Goal: Transaction & Acquisition: Purchase product/service

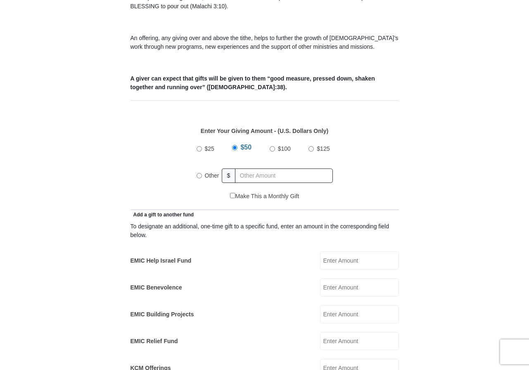
scroll to position [289, 0]
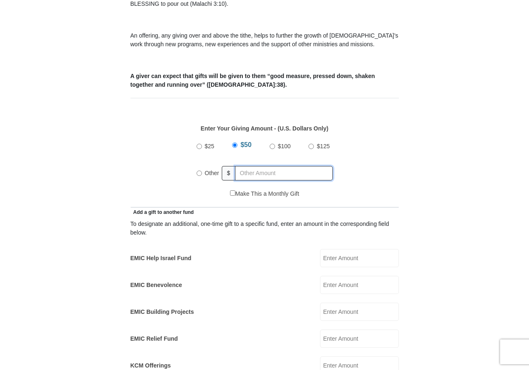
radio input "true"
click at [251, 166] on input "text" at bounding box center [285, 173] width 95 height 14
type input "550"
click at [416, 165] on form "[GEOGRAPHIC_DATA][DEMOGRAPHIC_DATA] Online Giving Because of gifts like yours, …" at bounding box center [264, 347] width 471 height 1207
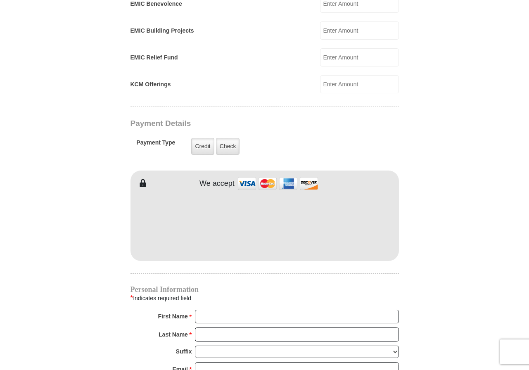
scroll to position [578, 0]
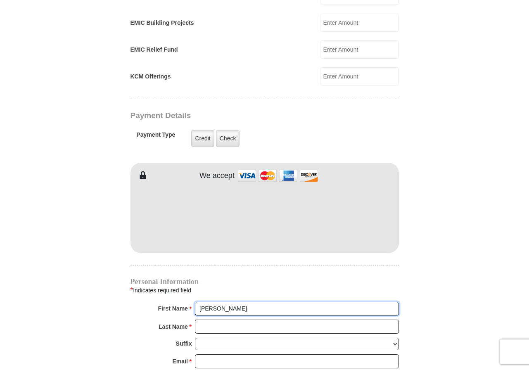
type input "[PERSON_NAME] + [PERSON_NAME]"
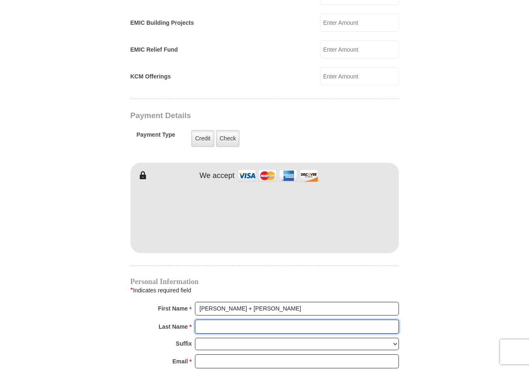
type input "Omojola"
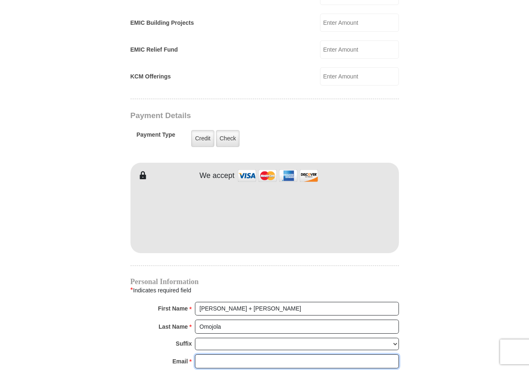
type input "[EMAIL_ADDRESS][DOMAIN_NAME]"
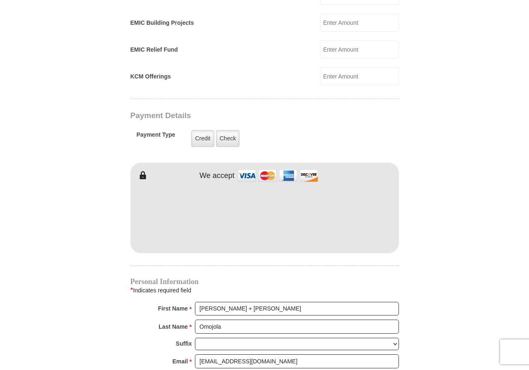
type input "[STREET_ADDRESS]"
type input "[GEOGRAPHIC_DATA]"
select select "[GEOGRAPHIC_DATA]"
type input "76131"
type input "3125237109"
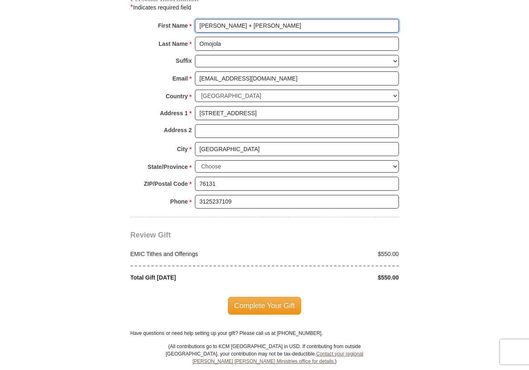
scroll to position [908, 0]
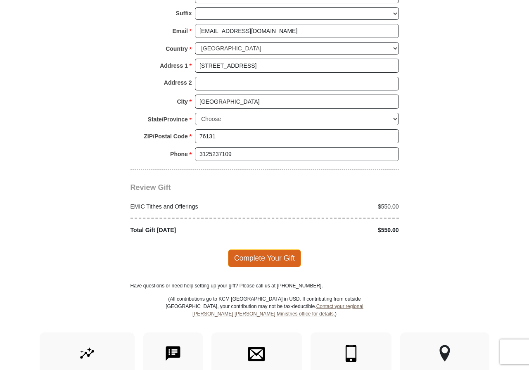
click at [266, 249] on span "Complete Your Gift" at bounding box center [264, 257] width 73 height 17
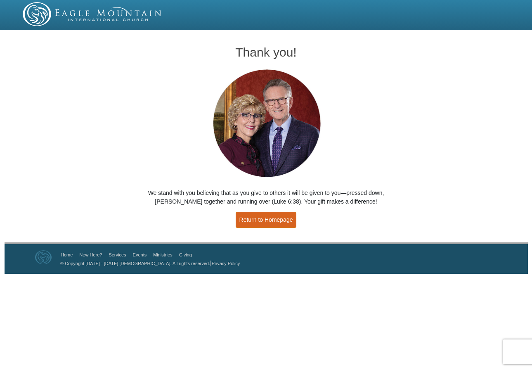
click at [280, 221] on link "Return to Homepage" at bounding box center [266, 220] width 61 height 16
